Goal: Transaction & Acquisition: Book appointment/travel/reservation

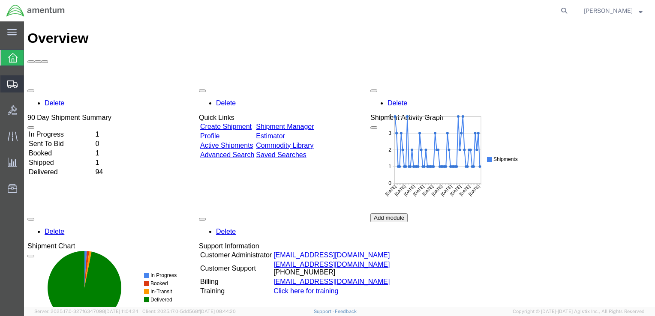
click at [14, 89] on div at bounding box center [12, 83] width 24 height 17
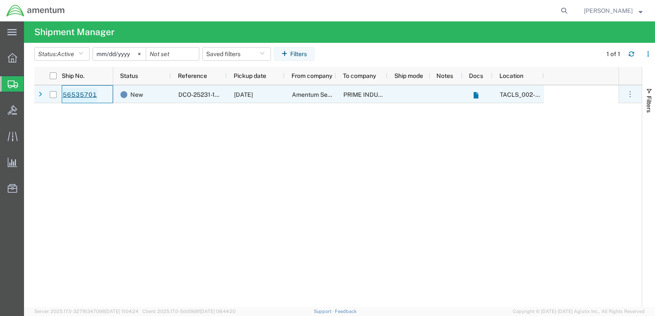
click at [73, 93] on link "56535701" at bounding box center [79, 95] width 35 height 14
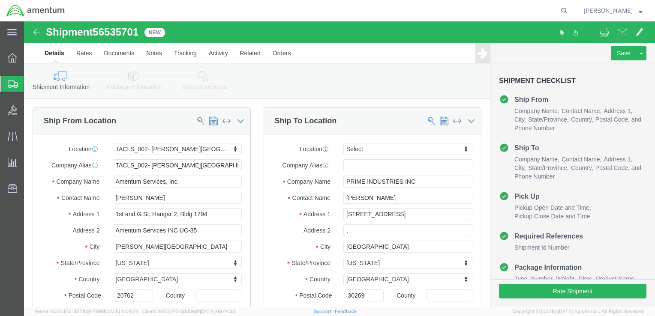
select select "42675"
select select
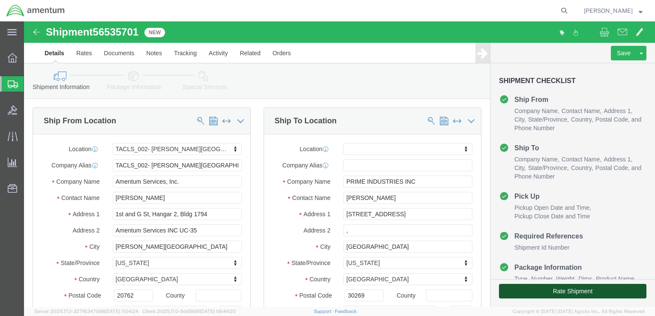
click button "Rate Shipment"
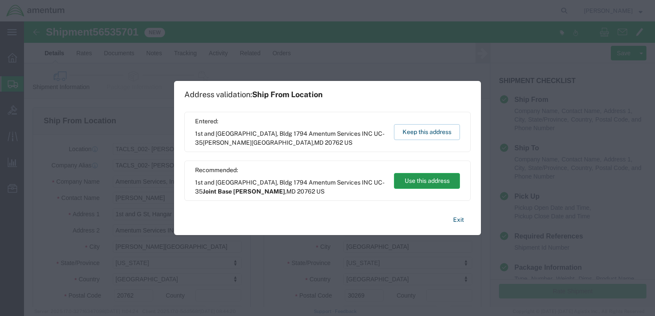
click at [441, 181] on button "Use this address" at bounding box center [427, 181] width 66 height 16
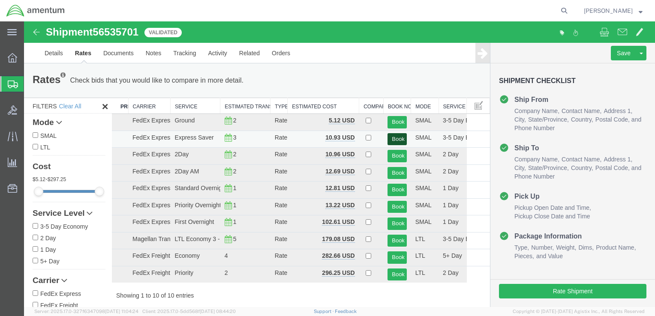
click at [397, 140] on button "Book" at bounding box center [396, 139] width 19 height 12
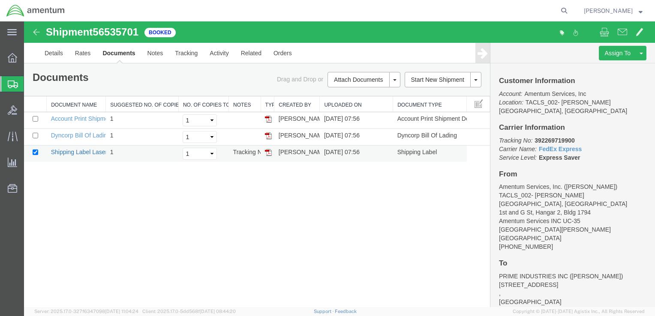
click at [86, 153] on link "Shipping Label Laser" at bounding box center [79, 152] width 57 height 7
